Goal: Task Accomplishment & Management: Manage account settings

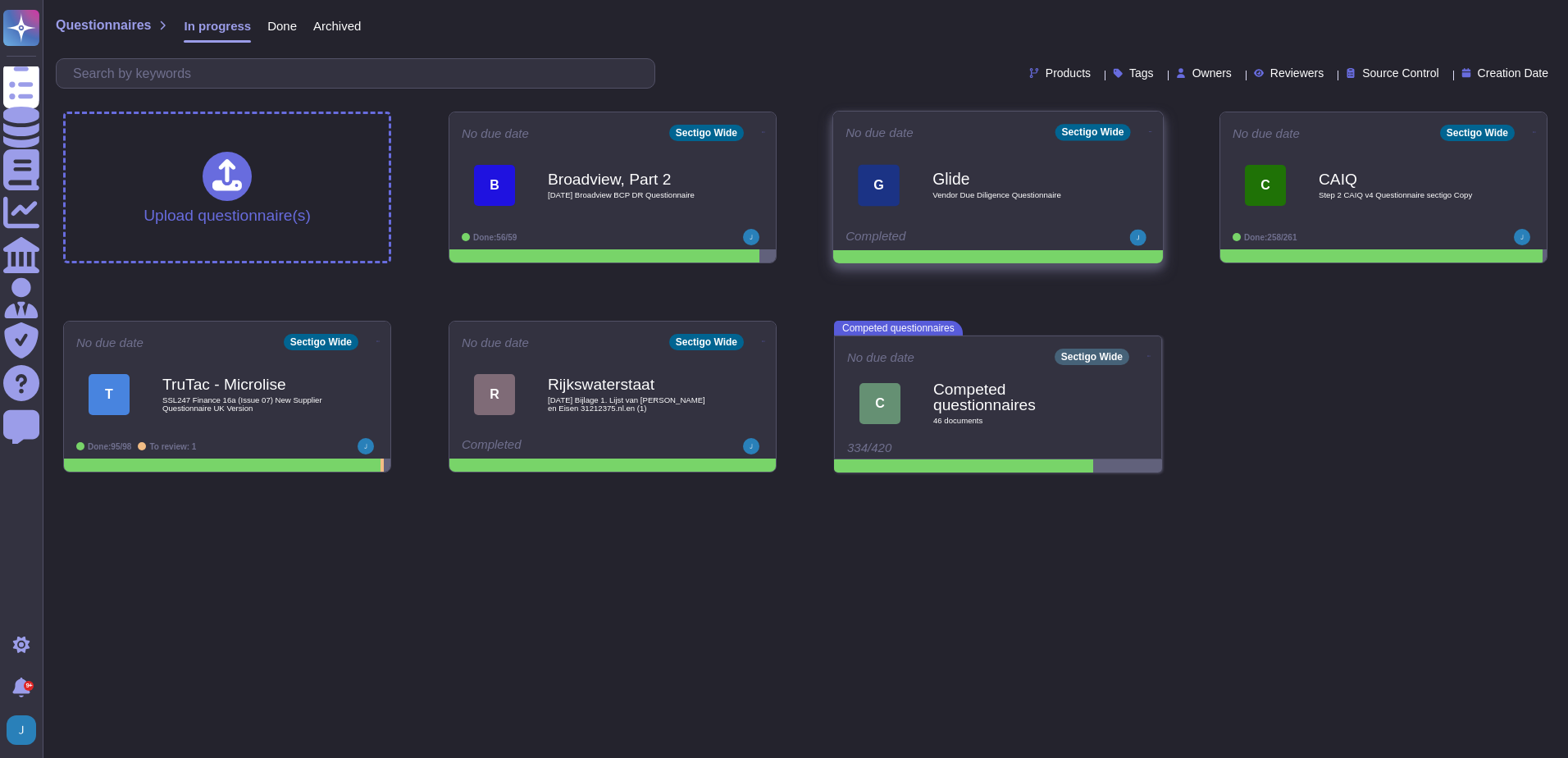
click at [1149, 130] on icon at bounding box center [1150, 131] width 3 height 4
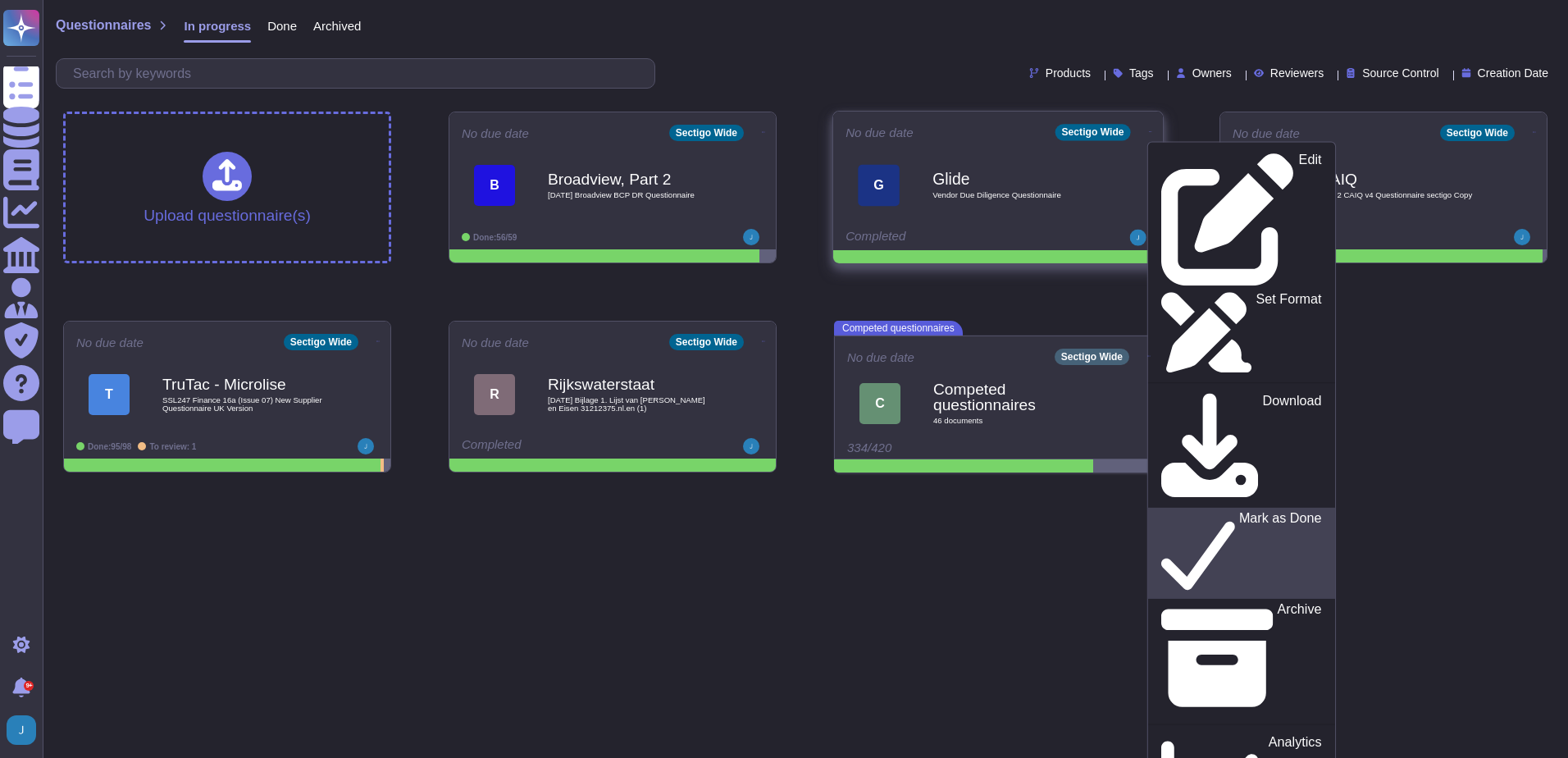
click at [1239, 512] on p "Mark as Done" at bounding box center [1280, 553] width 82 height 83
